Goal: Use online tool/utility: Utilize a website feature to perform a specific function

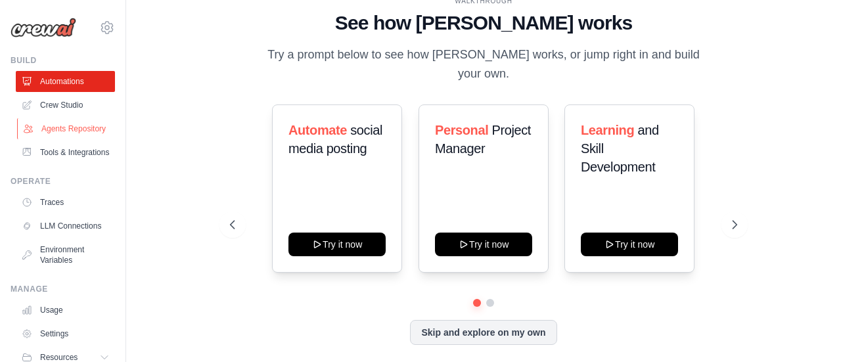
click at [55, 131] on link "Agents Repository" at bounding box center [66, 128] width 99 height 21
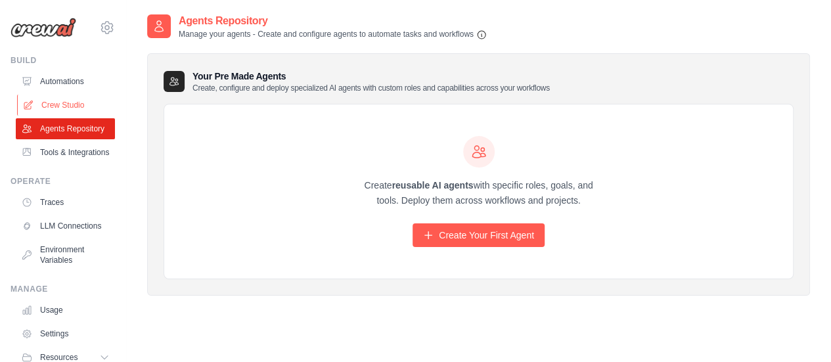
click at [60, 104] on link "Crew Studio" at bounding box center [66, 105] width 99 height 21
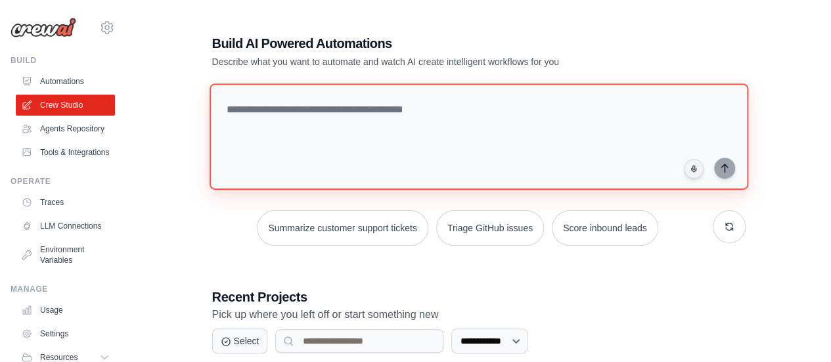
click at [328, 110] on textarea at bounding box center [478, 136] width 538 height 106
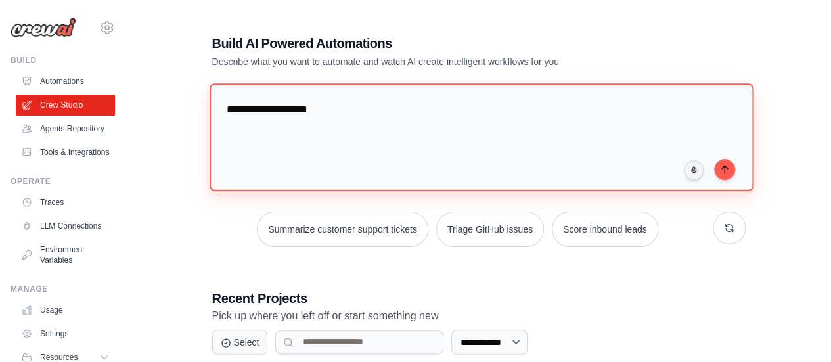
paste textarea "**********"
click at [326, 110] on textarea "**********" at bounding box center [481, 136] width 544 height 107
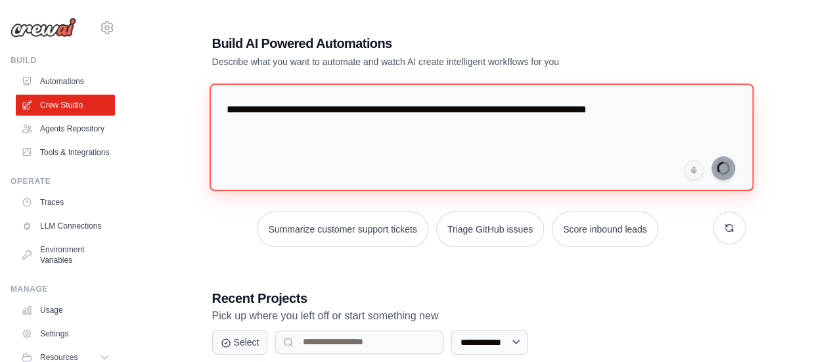
type textarea "**********"
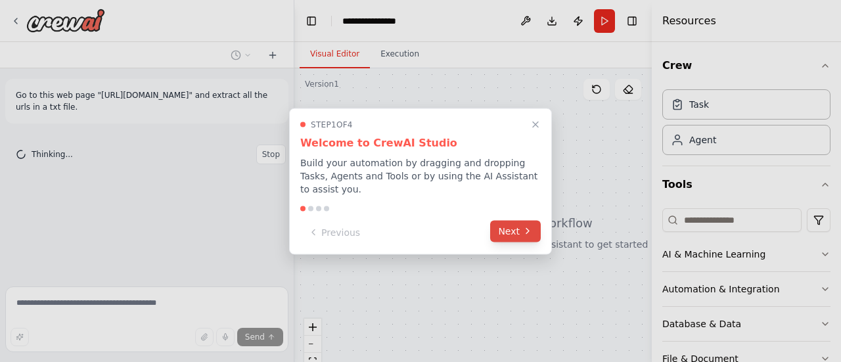
click at [517, 220] on button "Next" at bounding box center [515, 231] width 51 height 22
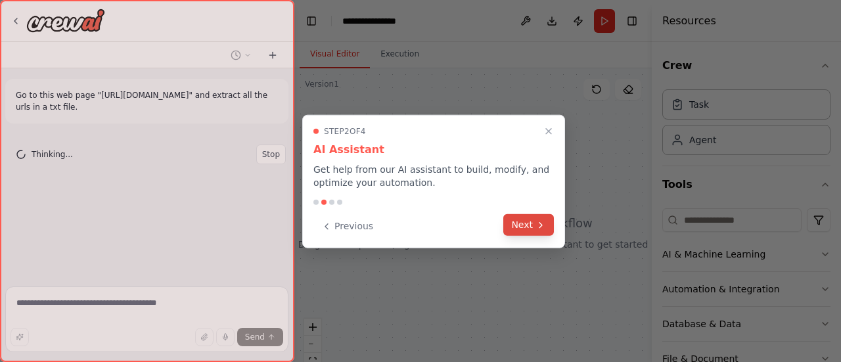
click at [524, 221] on button "Next" at bounding box center [528, 225] width 51 height 22
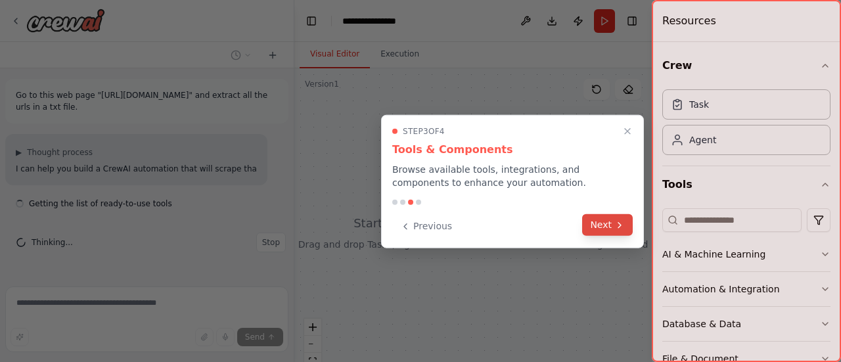
click at [611, 223] on button "Next" at bounding box center [607, 225] width 51 height 22
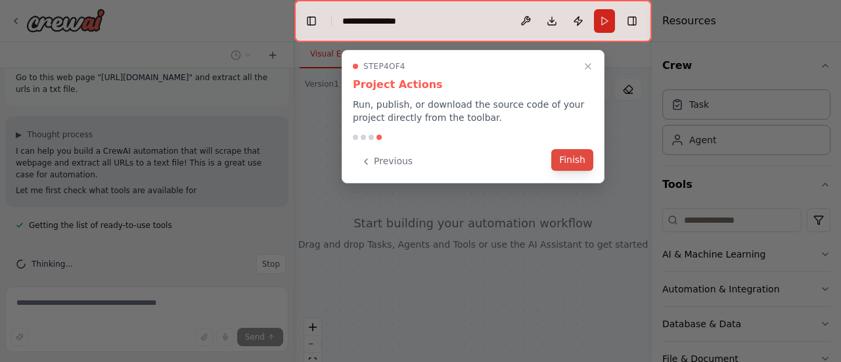
click at [579, 160] on button "Finish" at bounding box center [572, 160] width 42 height 22
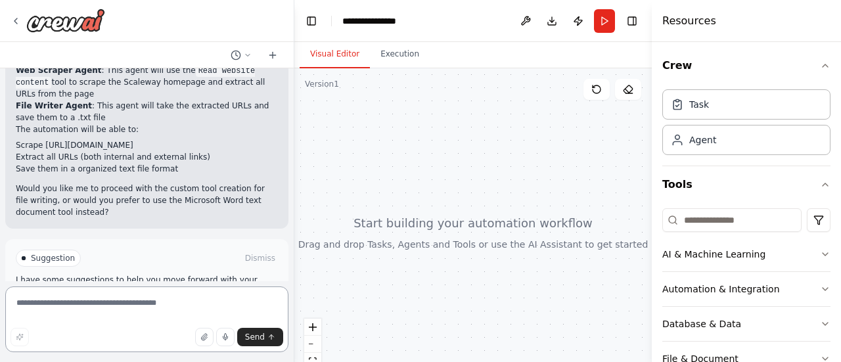
scroll to position [722, 0]
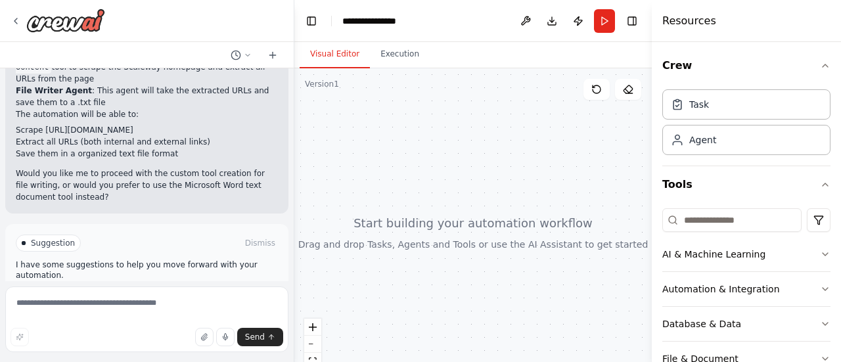
click at [163, 294] on span "Enable coding skills" at bounding box center [152, 299] width 77 height 11
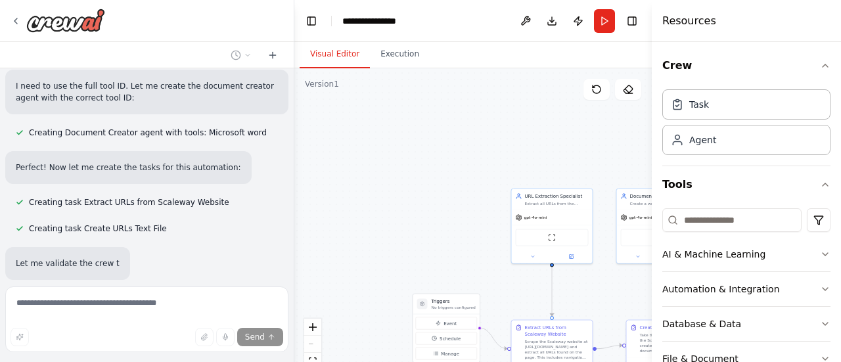
scroll to position [1382, 0]
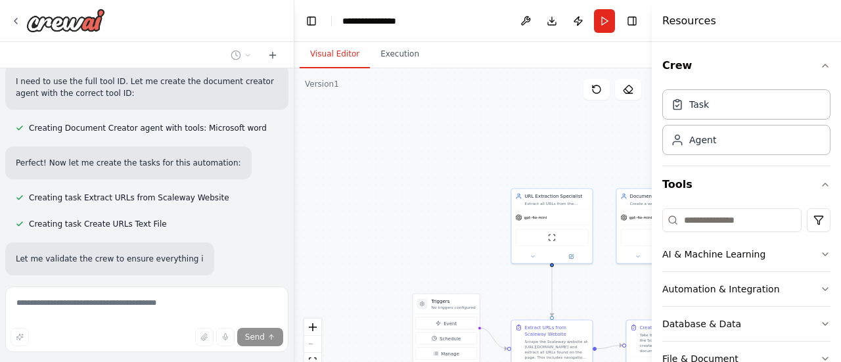
click at [449, 254] on div ".deletable-edge-delete-btn { width: 20px; height: 20px; border: 0px solid #ffff…" at bounding box center [472, 232] width 357 height 328
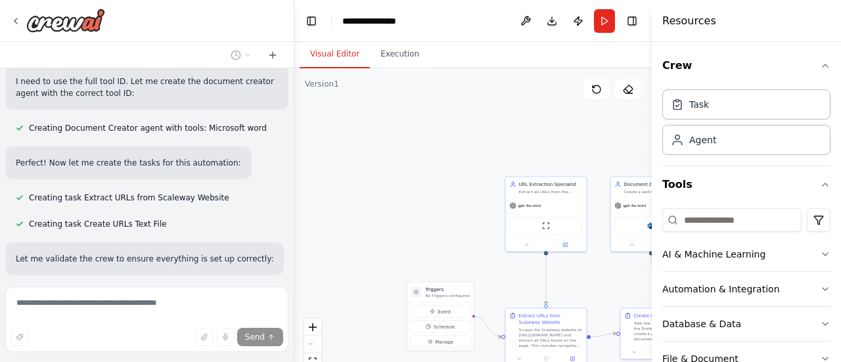
drag, startPoint x: 435, startPoint y: 217, endPoint x: 422, endPoint y: 190, distance: 29.4
click at [427, 200] on div ".deletable-edge-delete-btn { width: 20px; height: 20px; border: 0px solid #ffff…" at bounding box center [472, 232] width 357 height 328
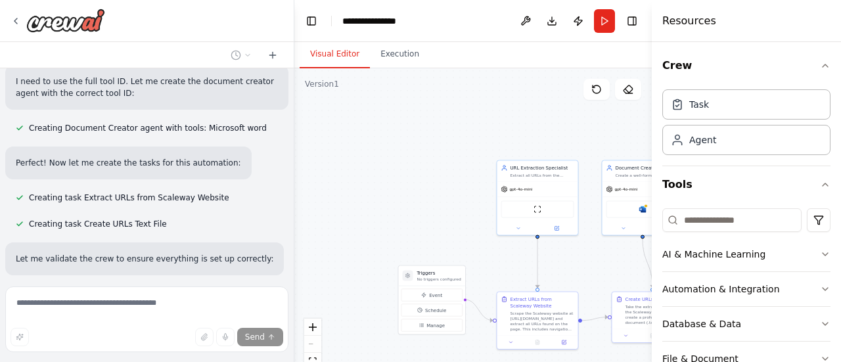
drag, startPoint x: 405, startPoint y: 160, endPoint x: 391, endPoint y: 143, distance: 21.9
click at [402, 156] on div ".deletable-edge-delete-btn { width: 20px; height: 20px; border: 0px solid #ffff…" at bounding box center [472, 232] width 357 height 328
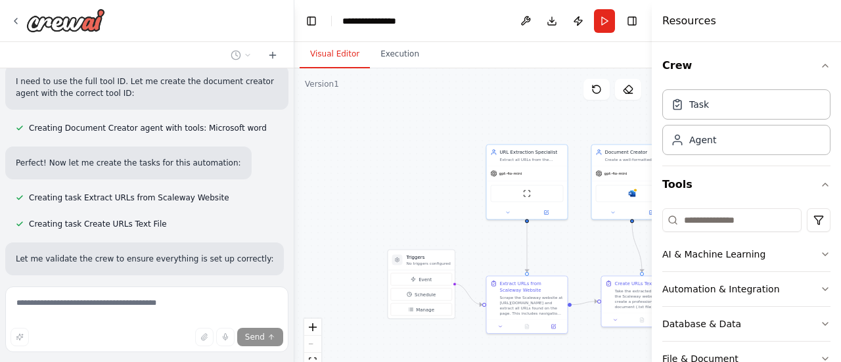
click at [372, 130] on div ".deletable-edge-delete-btn { width: 20px; height: 20px; border: 0px solid #ffff…" at bounding box center [472, 232] width 357 height 328
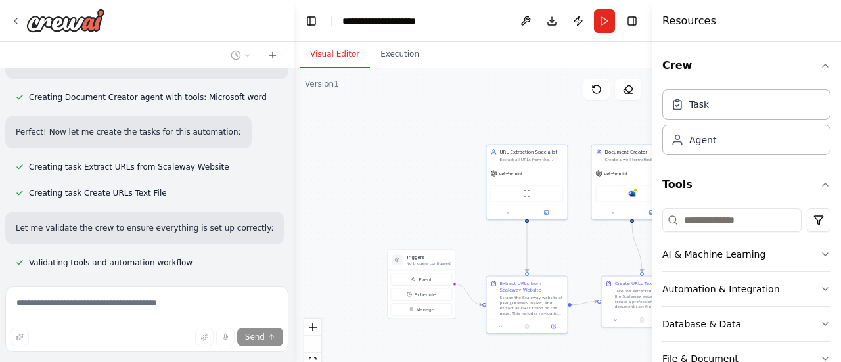
scroll to position [1414, 0]
click at [493, 257] on div ".deletable-edge-delete-btn { width: 20px; height: 20px; border: 0px solid #ffff…" at bounding box center [472, 232] width 357 height 328
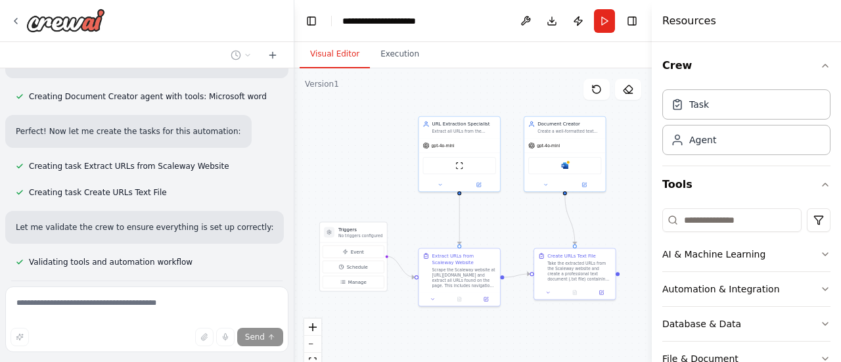
drag, startPoint x: 487, startPoint y: 254, endPoint x: 425, endPoint y: 229, distance: 67.4
click at [425, 229] on div ".deletable-edge-delete-btn { width: 20px; height: 20px; border: 0px solid #ffff…" at bounding box center [472, 232] width 357 height 328
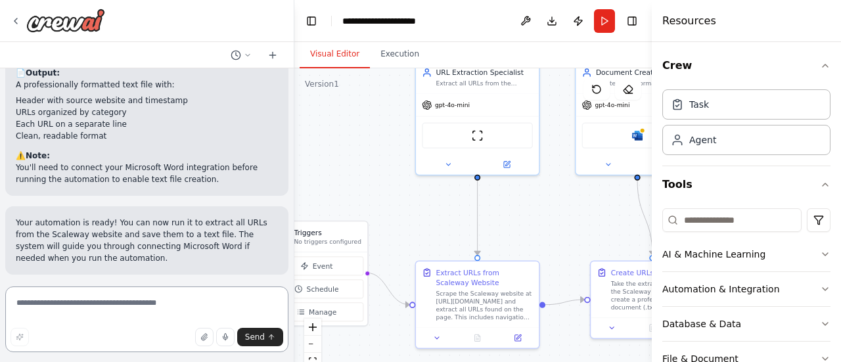
scroll to position [2051, 0]
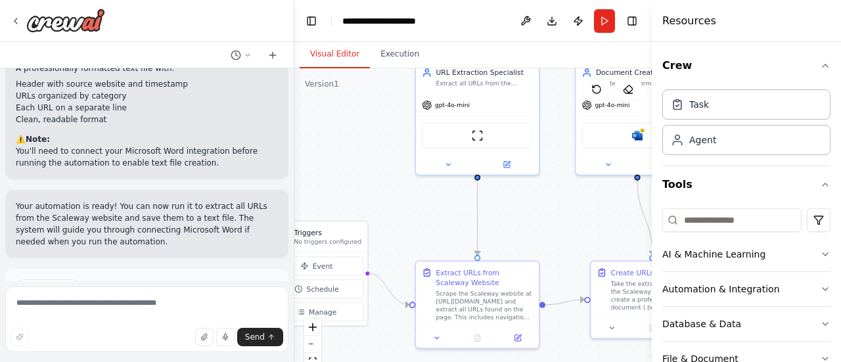
click at [192, 333] on button "Run Automation" at bounding box center [147, 343] width 262 height 21
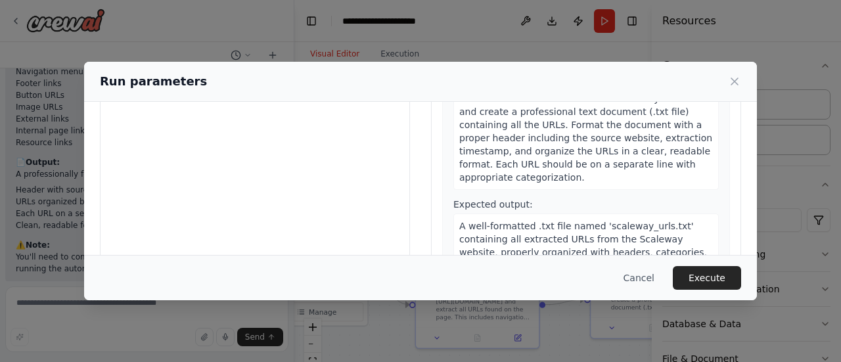
scroll to position [188, 0]
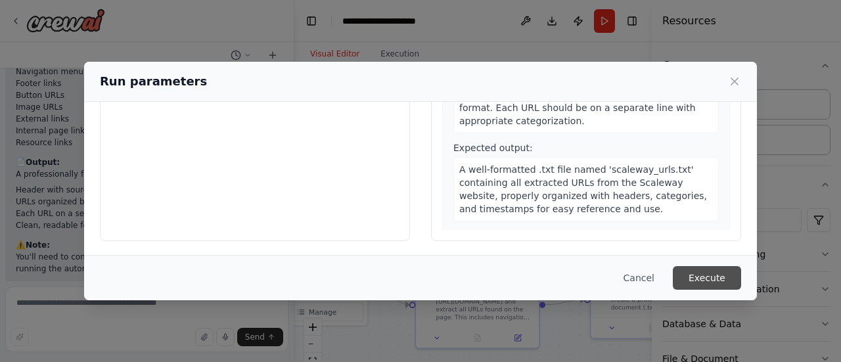
click at [714, 279] on button "Execute" at bounding box center [706, 278] width 68 height 24
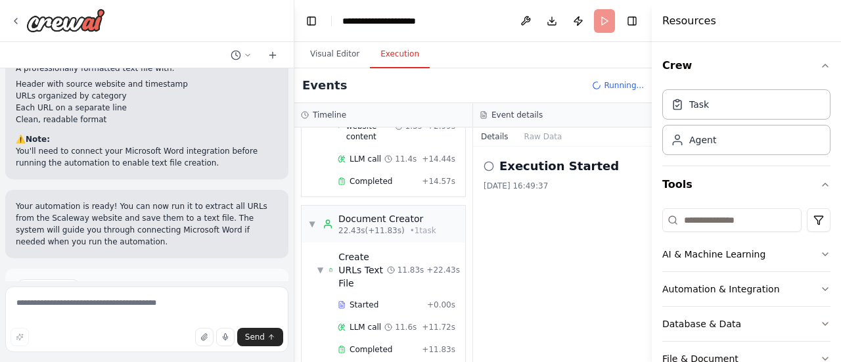
scroll to position [178, 0]
click at [385, 342] on span "Completed" at bounding box center [370, 347] width 43 height 11
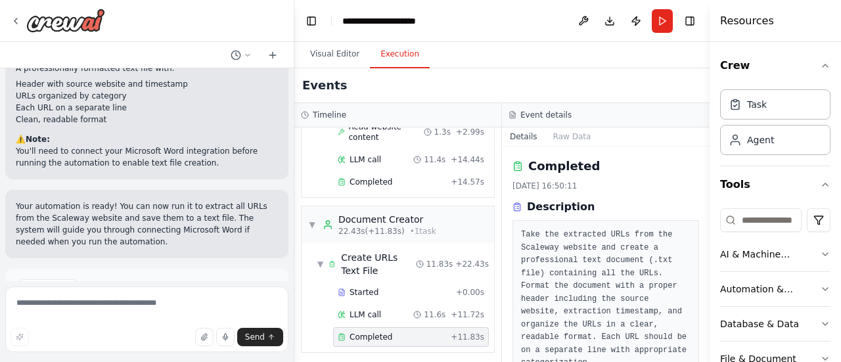
scroll to position [139, 0]
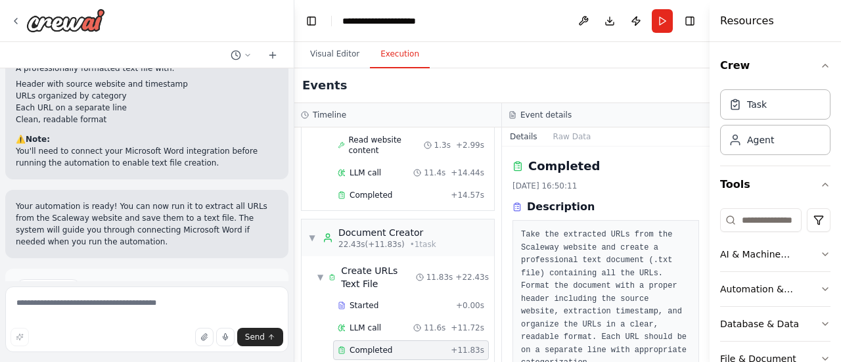
drag, startPoint x: 654, startPoint y: 229, endPoint x: 720, endPoint y: 232, distance: 65.7
click at [720, 232] on div "Resources Crew Task Agent Tools AI & Machine Learning Automation & Integration …" at bounding box center [774, 181] width 131 height 362
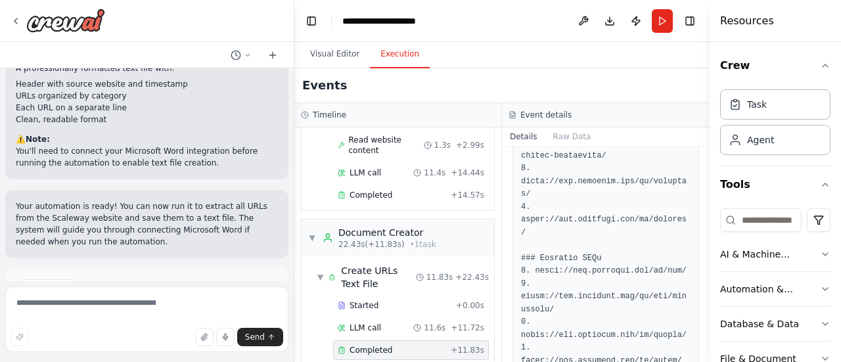
scroll to position [1441, 0]
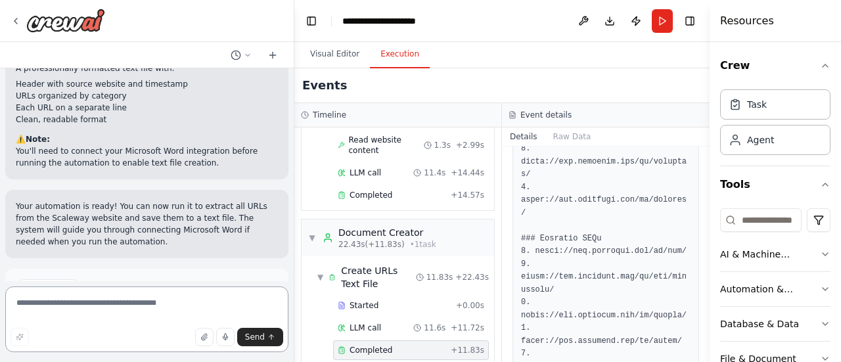
click at [107, 305] on textarea at bounding box center [146, 319] width 283 height 66
click at [77, 305] on textarea "**********" at bounding box center [146, 319] width 283 height 66
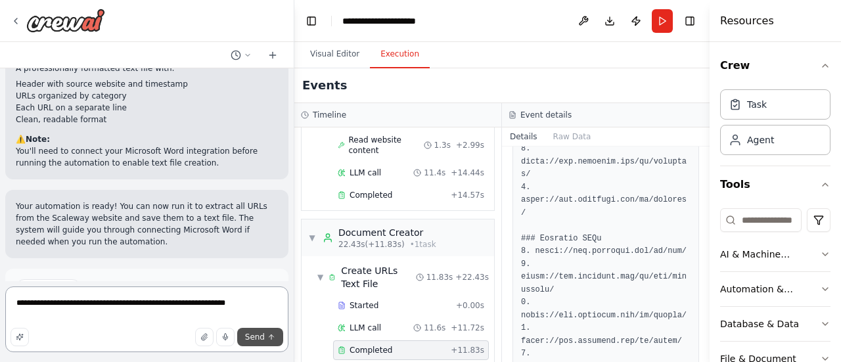
type textarea "**********"
click at [271, 334] on icon "submit" at bounding box center [271, 337] width 8 height 8
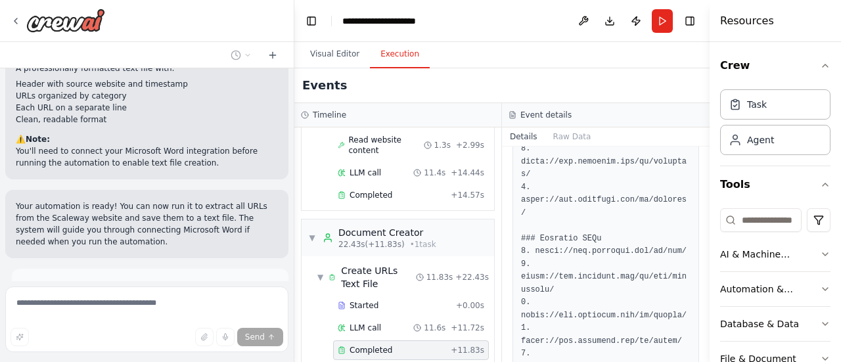
scroll to position [2060, 0]
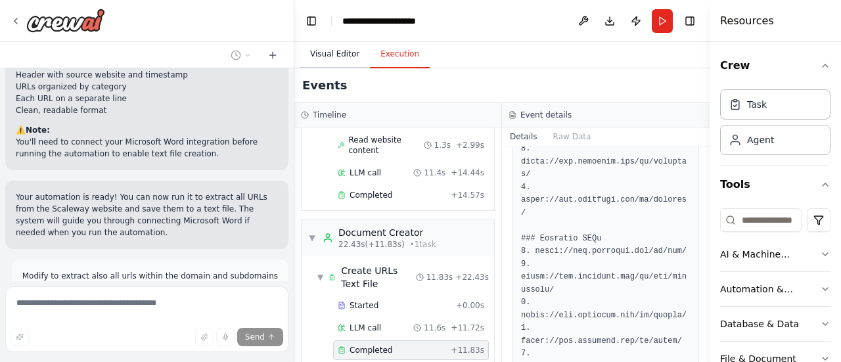
click at [320, 56] on button "Visual Editor" at bounding box center [334, 55] width 70 height 28
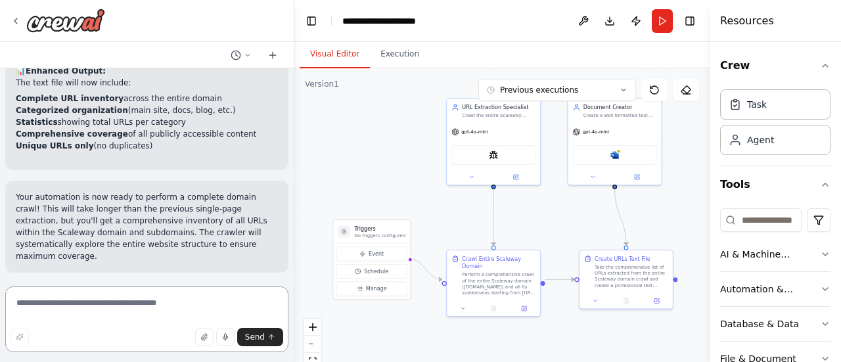
scroll to position [3267, 0]
click at [167, 351] on span "Run Automation" at bounding box center [153, 356] width 64 height 11
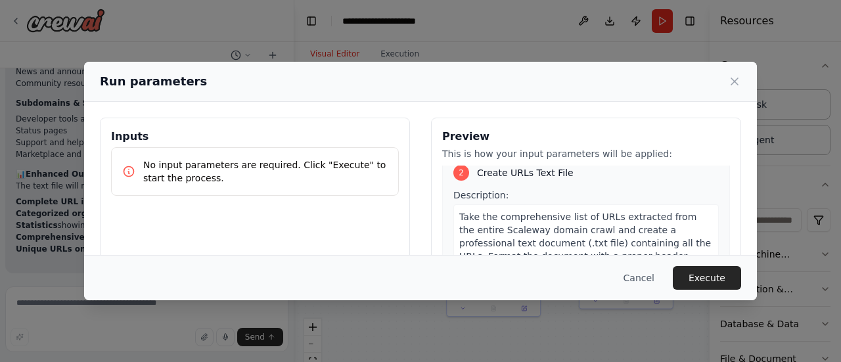
scroll to position [355, 0]
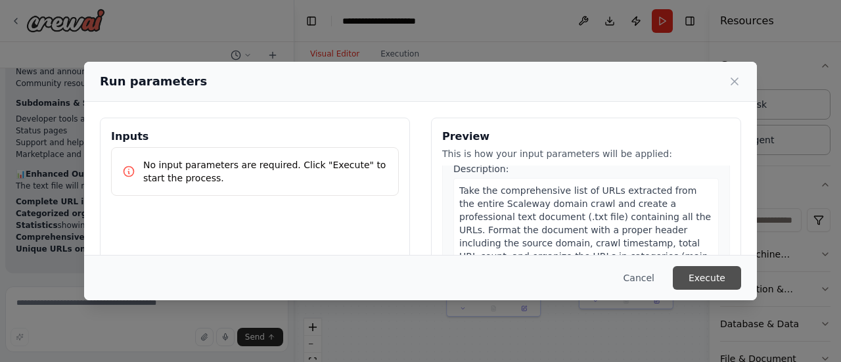
click at [700, 273] on button "Execute" at bounding box center [706, 278] width 68 height 24
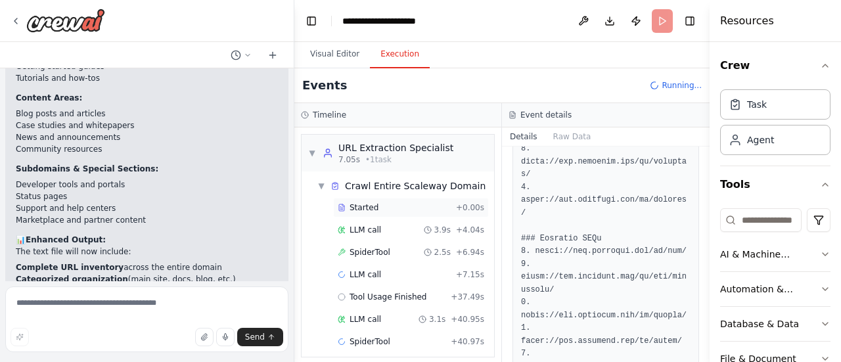
scroll to position [5, 0]
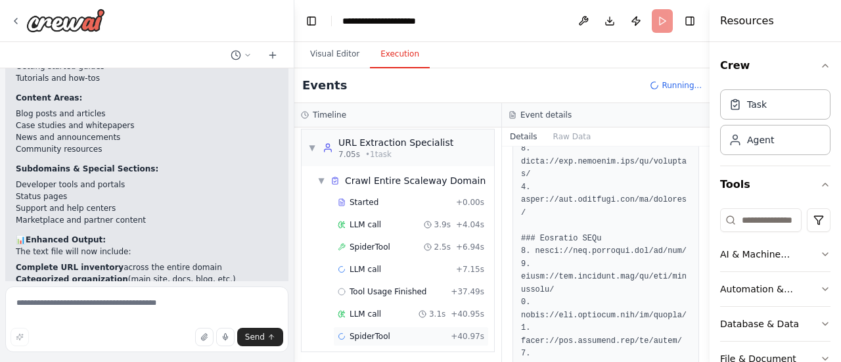
click at [375, 332] on span "SpiderTool" at bounding box center [369, 336] width 41 height 11
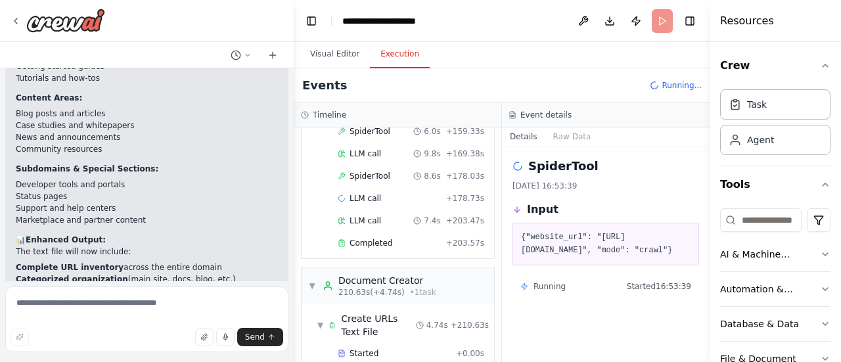
scroll to position [763, 0]
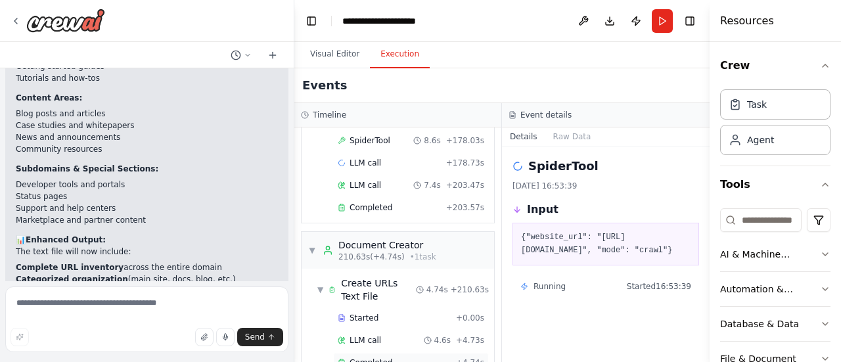
click at [385, 357] on span "Completed" at bounding box center [370, 362] width 43 height 11
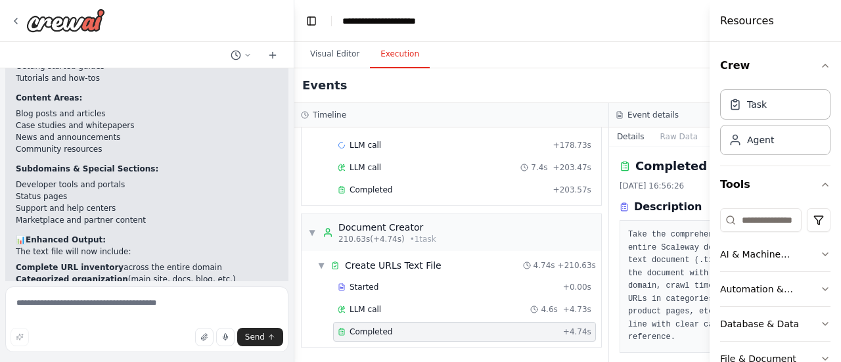
scroll to position [737, 0]
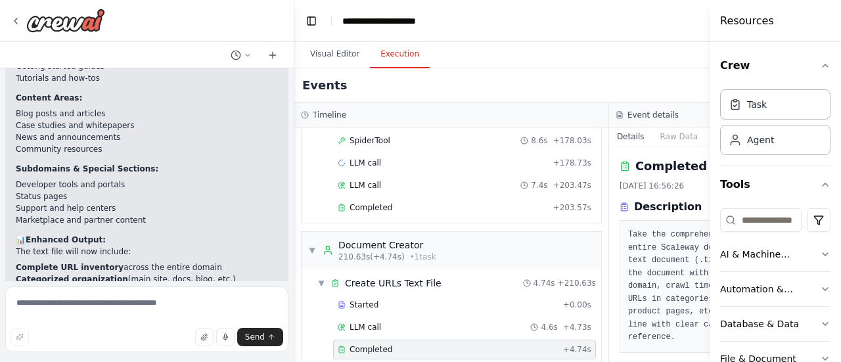
click at [710, 229] on div at bounding box center [711, 181] width 5 height 362
drag, startPoint x: 710, startPoint y: 229, endPoint x: 746, endPoint y: 227, distance: 36.2
click at [746, 227] on div "Resources Crew Task Agent Tools AI & Machine Learning Automation & Integration …" at bounding box center [774, 181] width 131 height 362
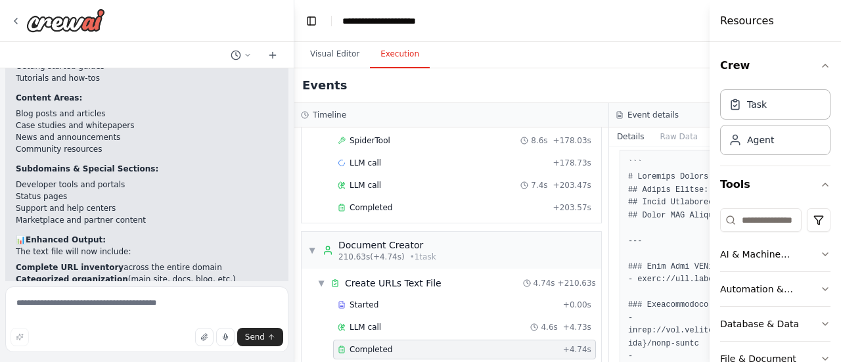
scroll to position [263, 0]
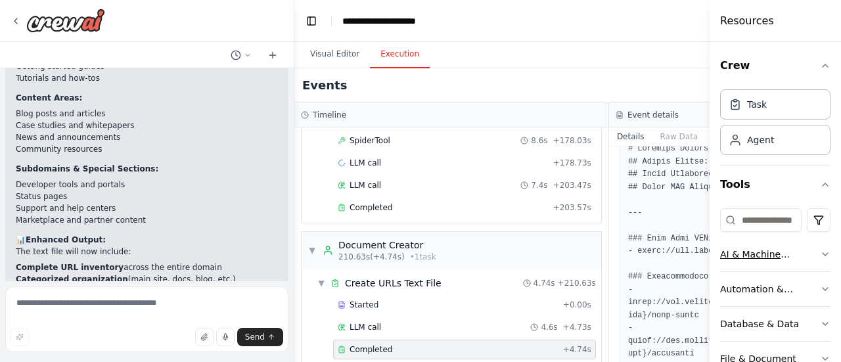
drag, startPoint x: 709, startPoint y: 241, endPoint x: 753, endPoint y: 241, distance: 44.0
click at [753, 241] on div "Resources Crew Task Agent Tools AI & Machine Learning Automation & Integration …" at bounding box center [774, 181] width 131 height 362
click at [294, 255] on div at bounding box center [291, 181] width 5 height 362
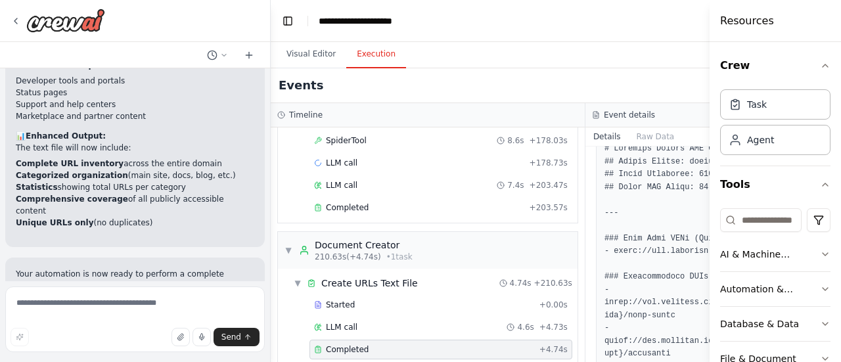
drag, startPoint x: 294, startPoint y: 255, endPoint x: 209, endPoint y: 247, distance: 84.5
click at [217, 248] on div "Go to this web page "https://www.scaleway.com/en/" and extract all the urls in …" at bounding box center [135, 181] width 271 height 362
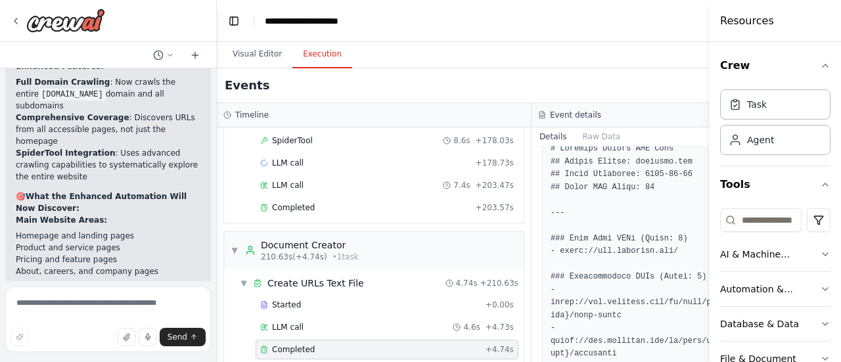
scroll to position [3558, 0]
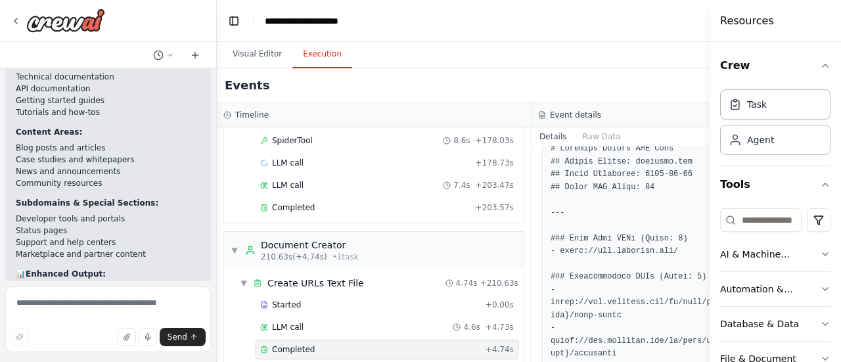
drag, startPoint x: 184, startPoint y: 244, endPoint x: 173, endPoint y: 244, distance: 10.5
click at [173, 244] on div "Go to this web page "https://www.scaleway.com/en/" and extract all the urls in …" at bounding box center [108, 174] width 216 height 213
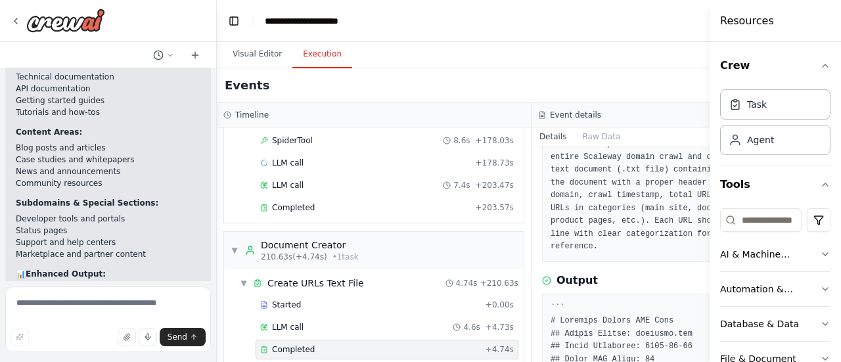
scroll to position [0, 0]
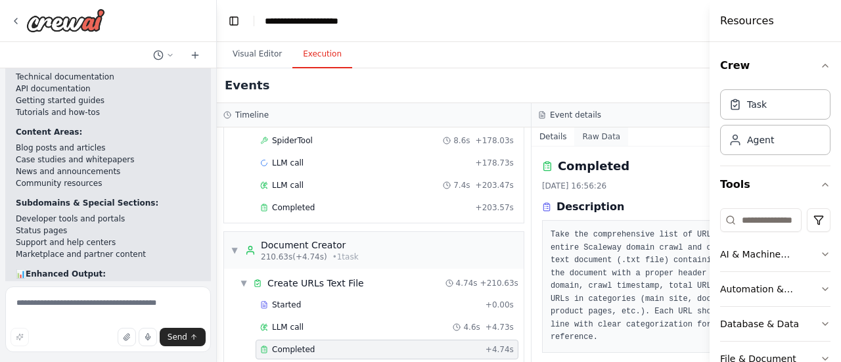
click at [578, 136] on button "Raw Data" at bounding box center [601, 136] width 54 height 18
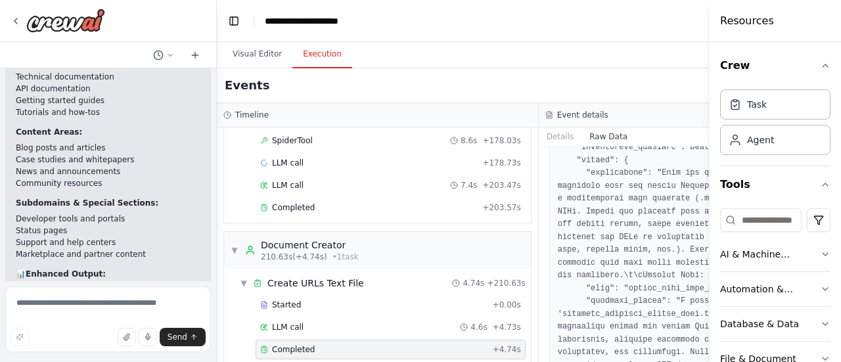
scroll to position [1051, 0]
click at [542, 139] on button "Details" at bounding box center [559, 136] width 43 height 18
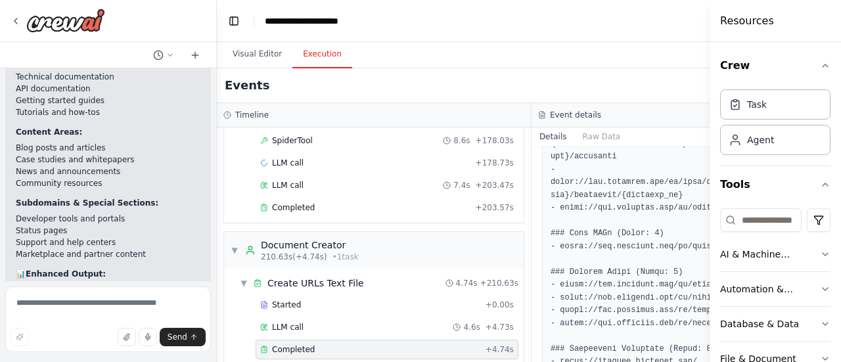
scroll to position [525, 0]
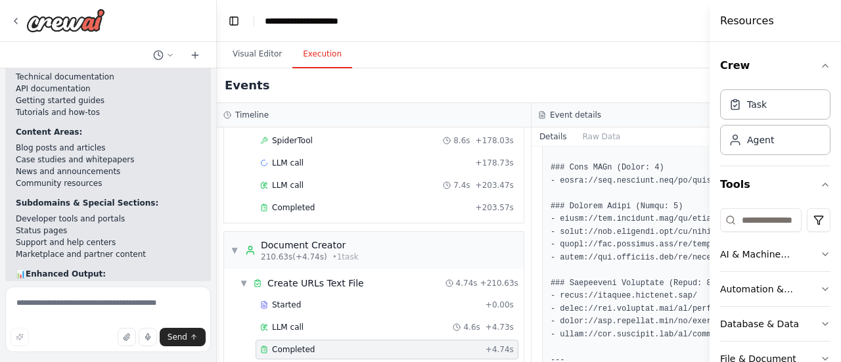
click at [711, 261] on div at bounding box center [711, 181] width 5 height 362
drag, startPoint x: 719, startPoint y: 260, endPoint x: 749, endPoint y: 249, distance: 32.2
click at [742, 259] on div "Resources Crew Task Agent Tools AI & Machine Learning Automation & Integration …" at bounding box center [774, 181] width 131 height 362
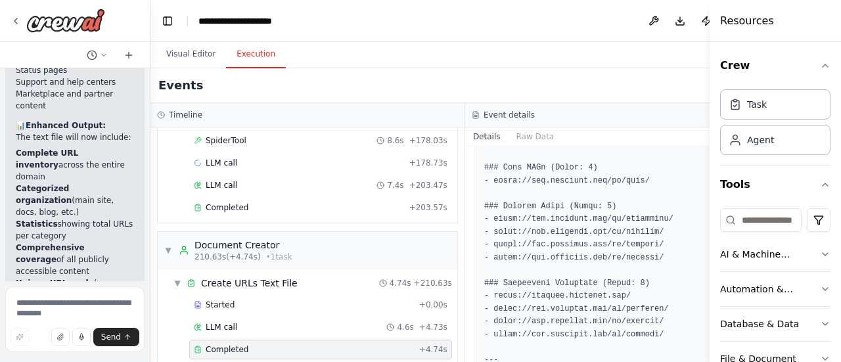
scroll to position [4871, 0]
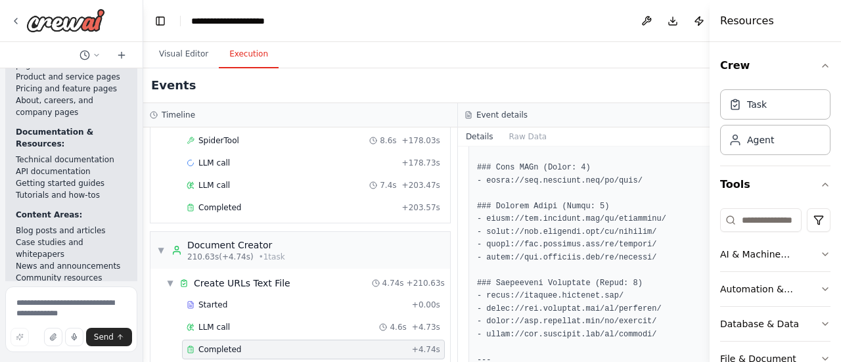
drag, startPoint x: 215, startPoint y: 220, endPoint x: 143, endPoint y: 217, distance: 72.3
click at [143, 217] on div "Go to this web page "https://www.scaleway.com/en/" and extract all the urls in …" at bounding box center [420, 181] width 841 height 362
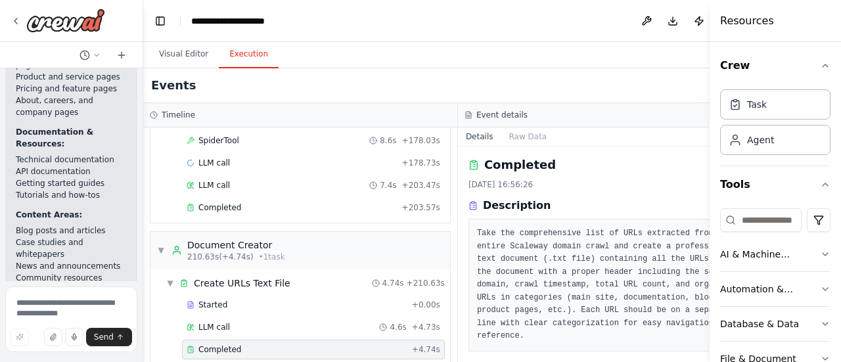
scroll to position [0, 0]
click at [500, 135] on button "Raw Data" at bounding box center [527, 136] width 54 height 18
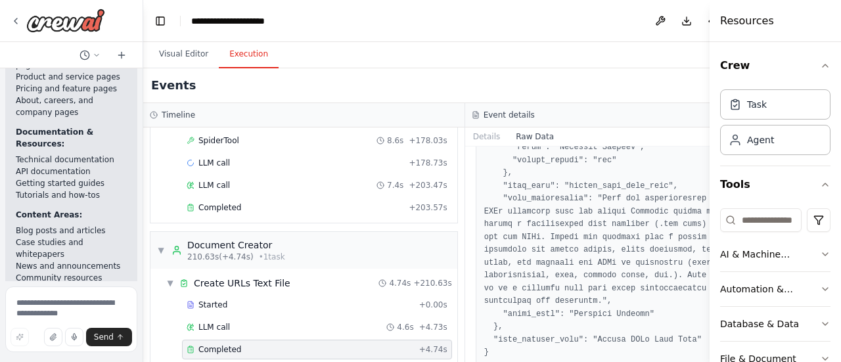
scroll to position [1679, 0]
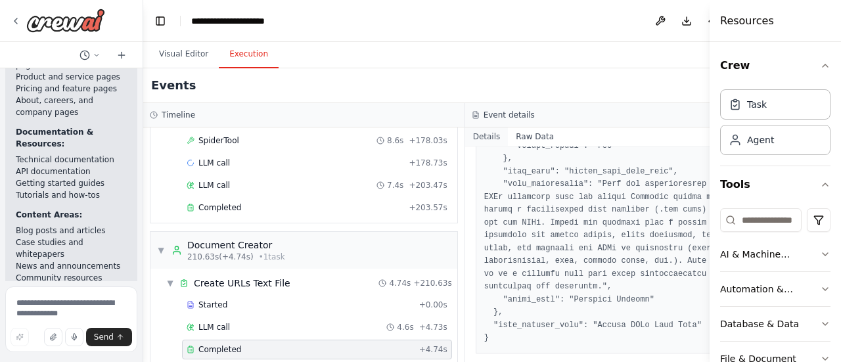
click at [473, 135] on button "Details" at bounding box center [486, 136] width 43 height 18
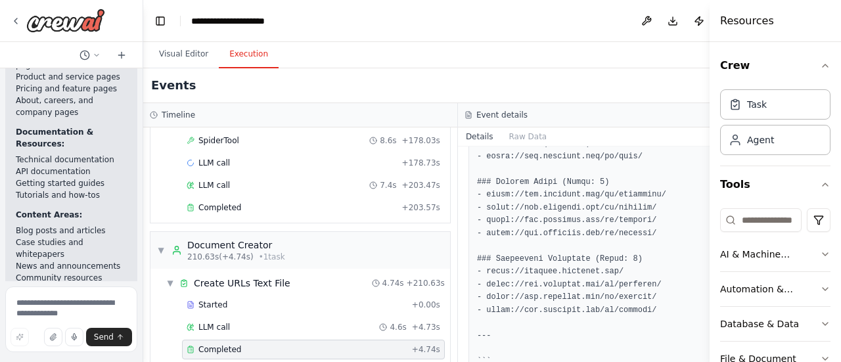
scroll to position [648, 0]
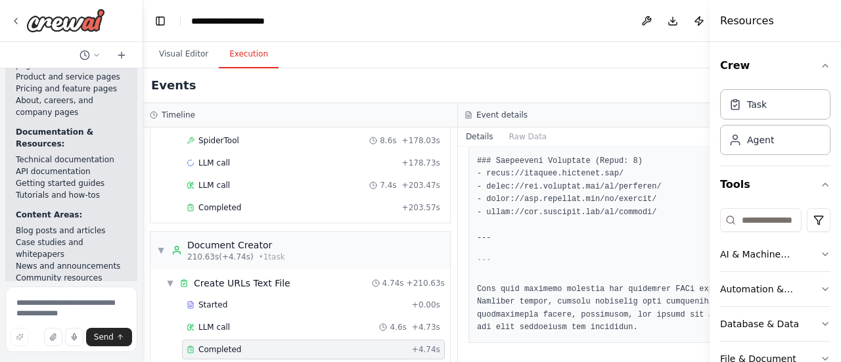
click at [477, 257] on pre at bounding box center [615, 39] width 276 height 589
click at [604, 342] on div "Completed 3/10/2025, 16:56:26 Description Take the comprehensive list of URLs e…" at bounding box center [615, 253] width 315 height 215
click at [248, 299] on div "Started" at bounding box center [297, 304] width 220 height 11
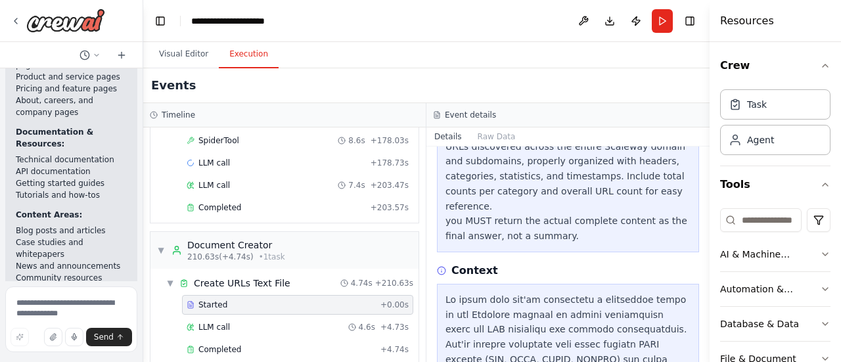
scroll to position [525, 0]
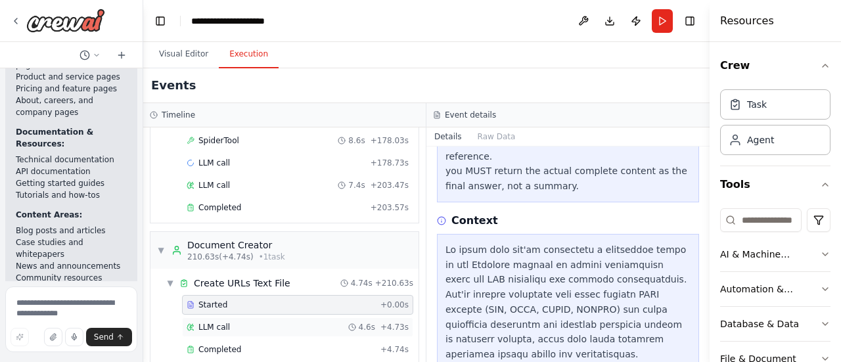
click at [214, 322] on span "LLM call" at bounding box center [214, 327] width 32 height 11
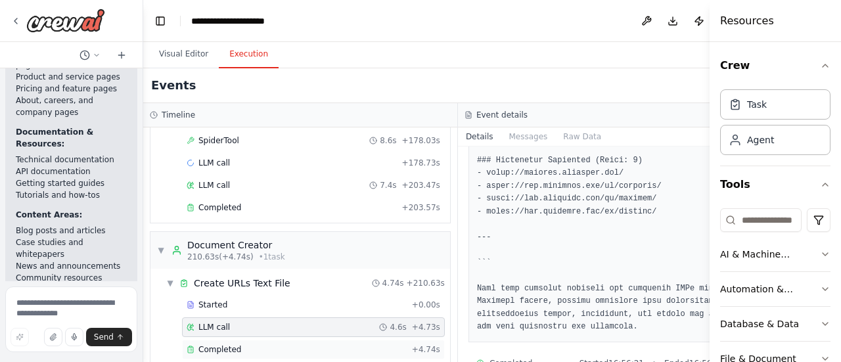
click at [232, 344] on span "Completed" at bounding box center [219, 349] width 43 height 11
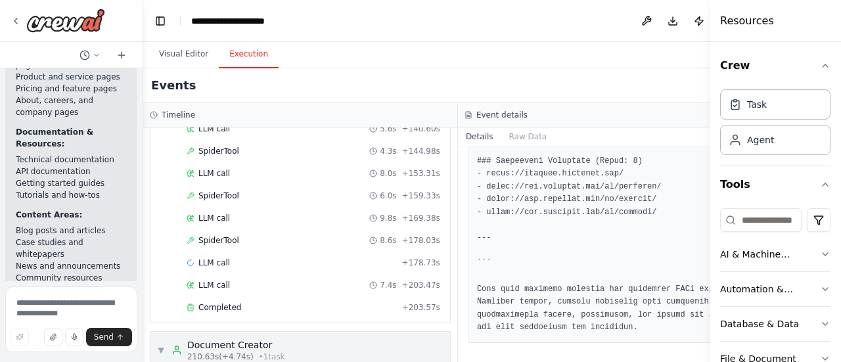
scroll to position [605, 0]
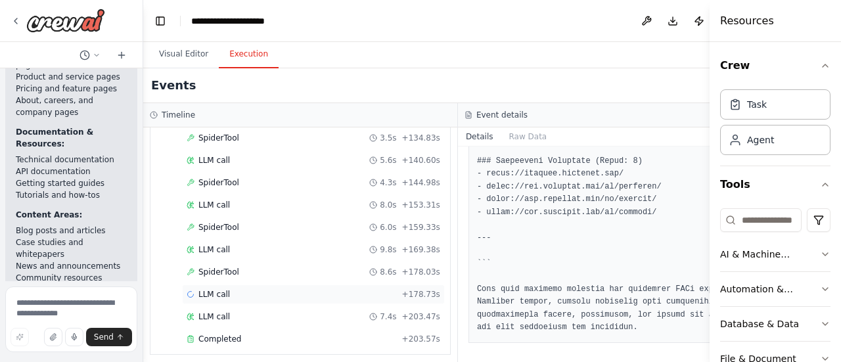
click at [217, 289] on span "LLM call" at bounding box center [214, 294] width 32 height 11
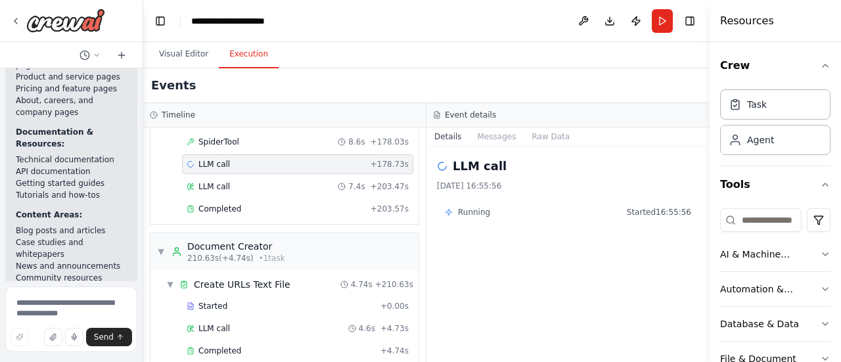
scroll to position [737, 0]
click at [231, 344] on span "Completed" at bounding box center [219, 349] width 43 height 11
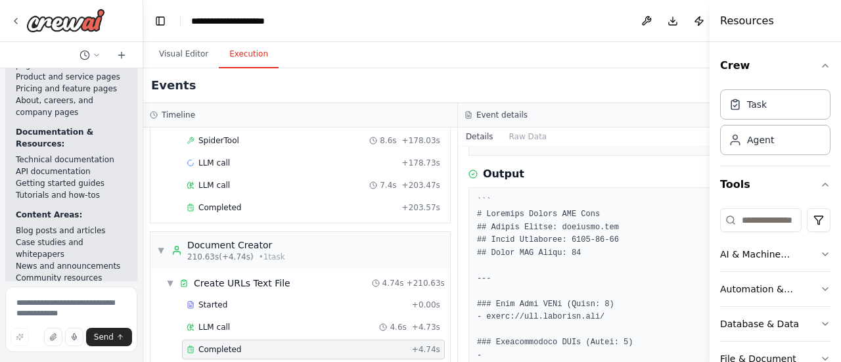
scroll to position [328, 0]
